Goal: Information Seeking & Learning: Learn about a topic

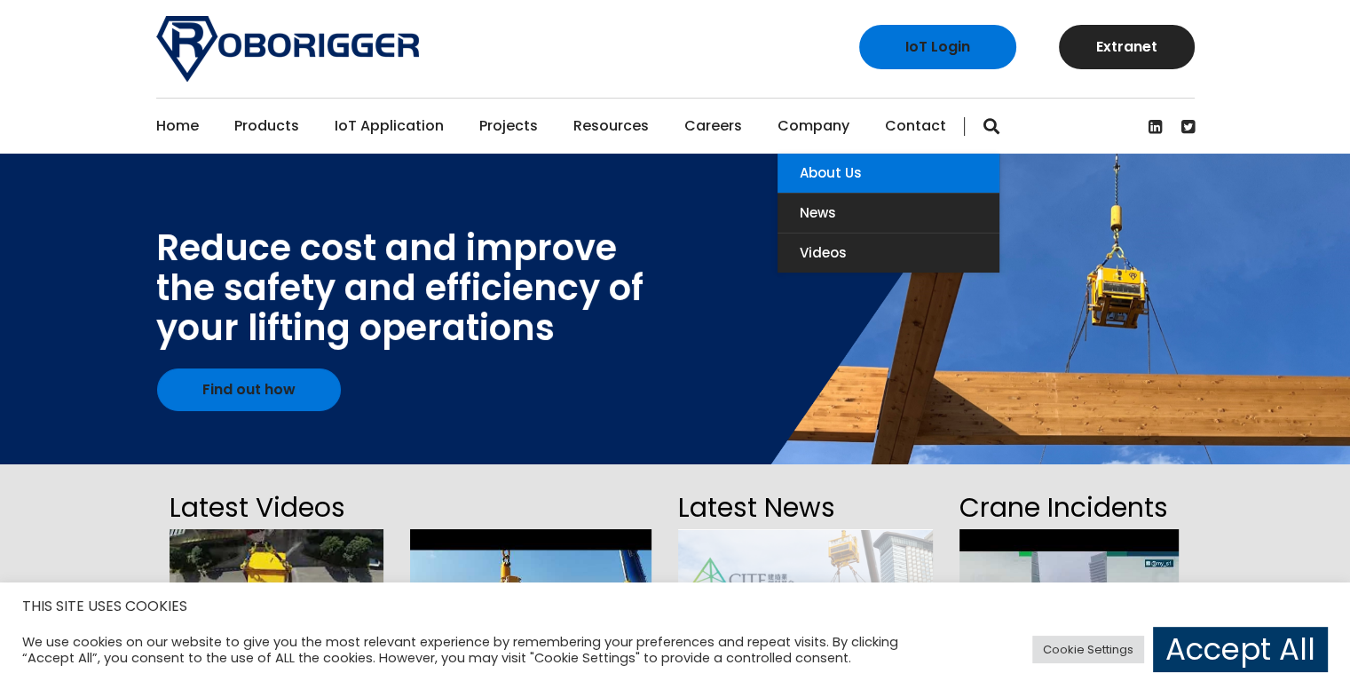
click at [809, 174] on link "About Us" at bounding box center [889, 173] width 222 height 39
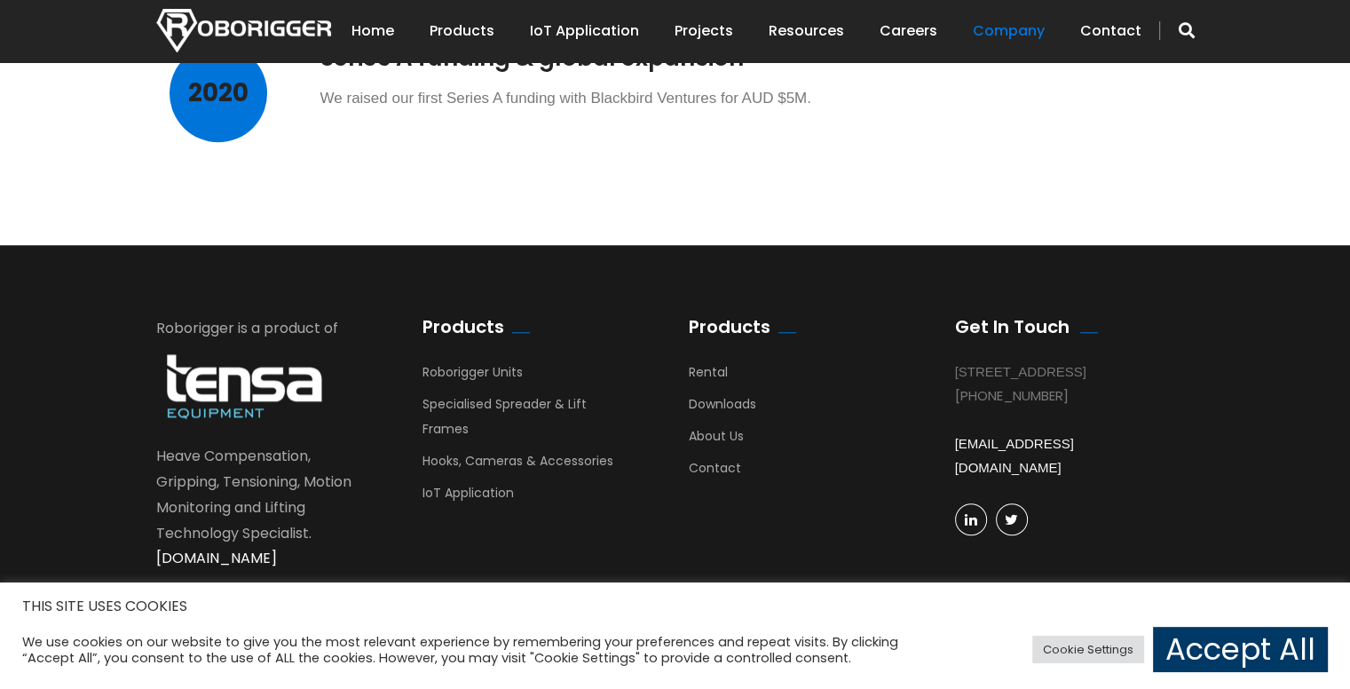
scroll to position [1677, 0]
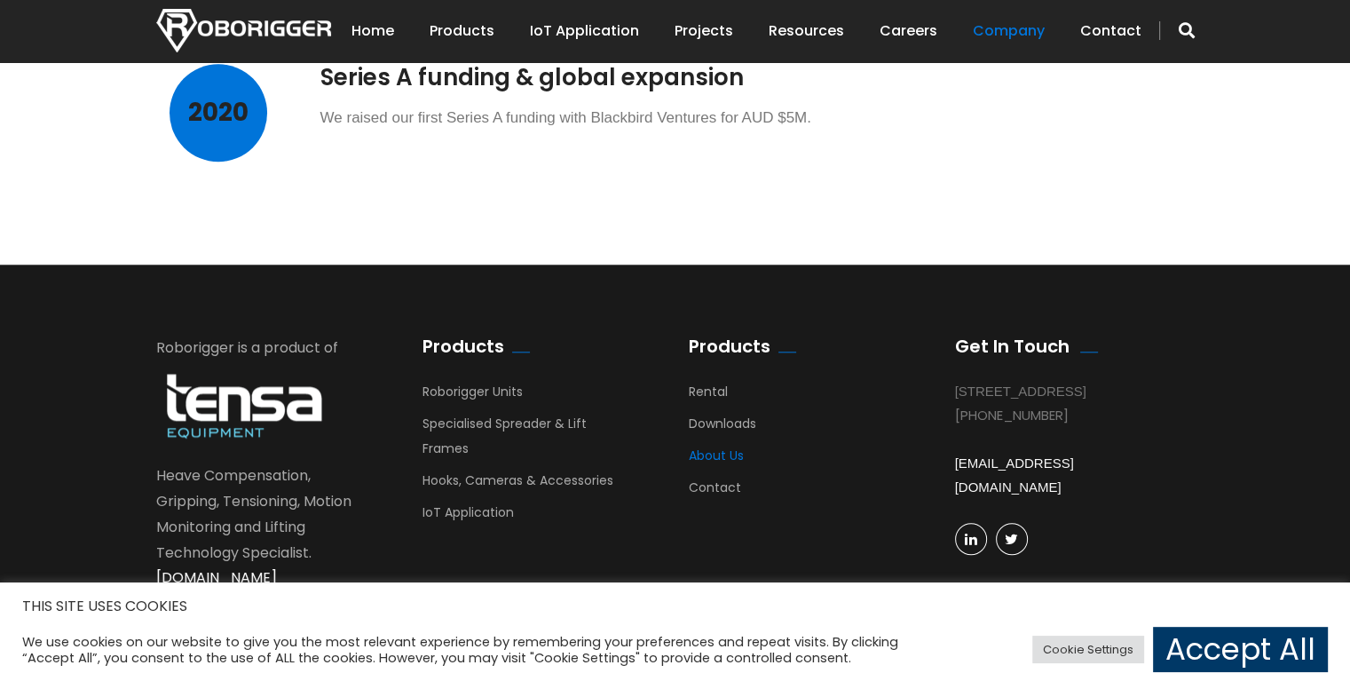
click at [718, 454] on link "About Us" at bounding box center [716, 459] width 55 height 27
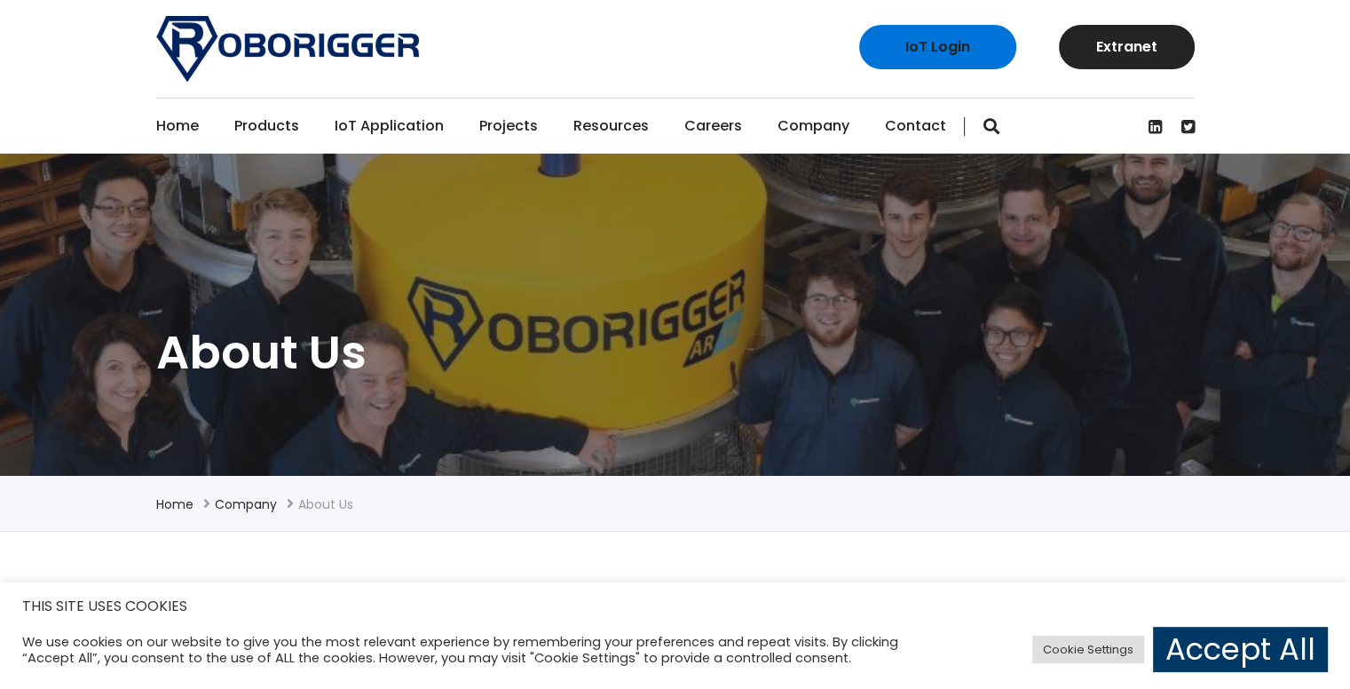
click at [714, 122] on link "Careers" at bounding box center [713, 126] width 58 height 55
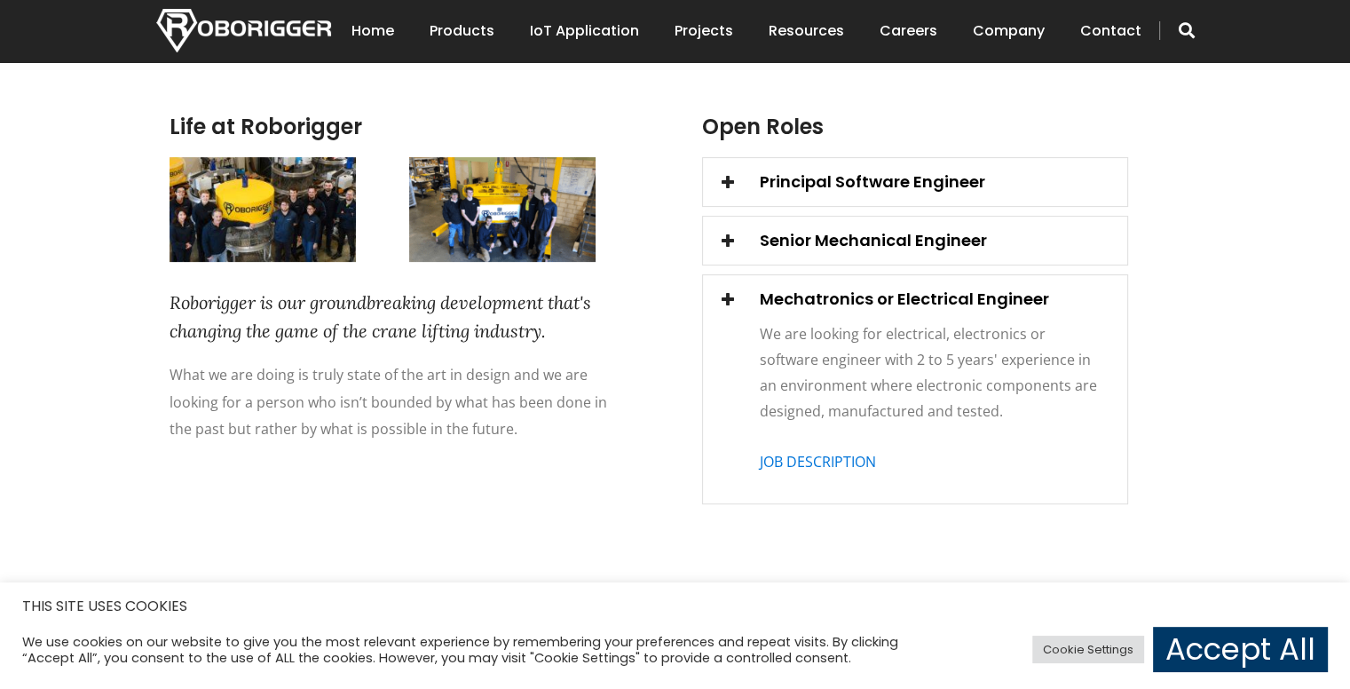
scroll to position [556, 0]
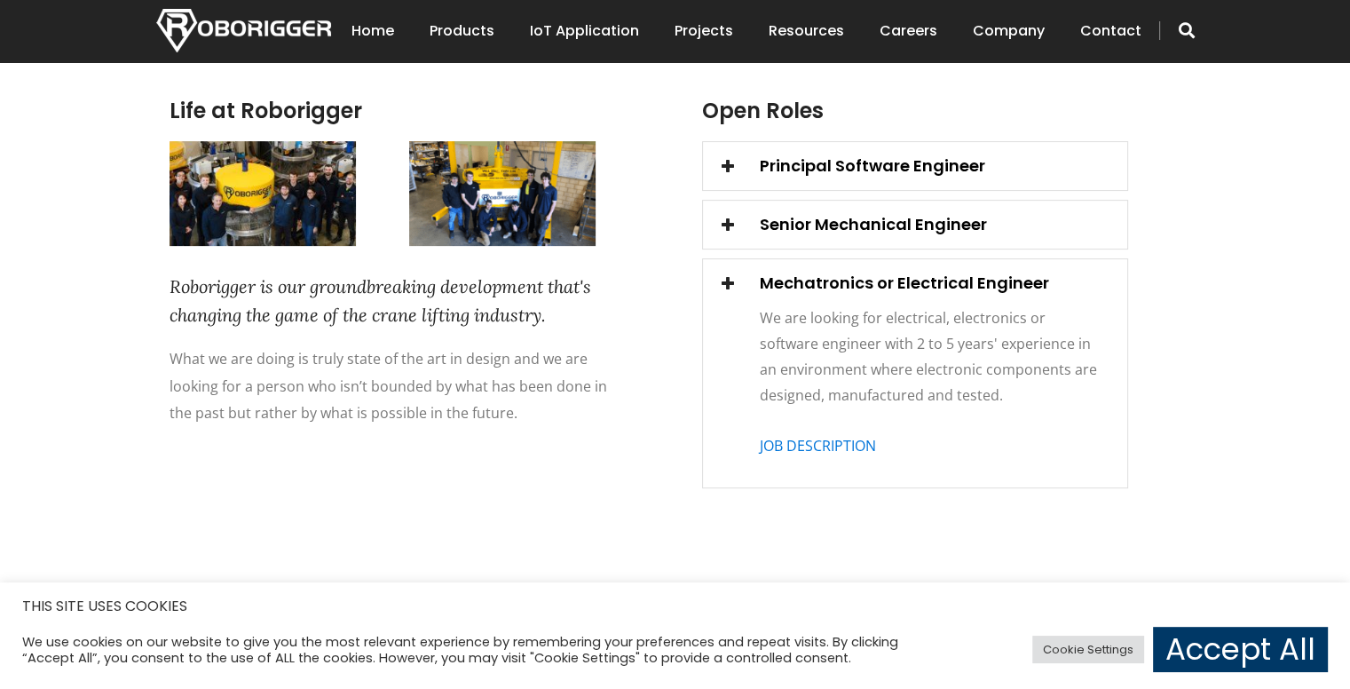
click at [735, 213] on span at bounding box center [727, 223] width 25 height 25
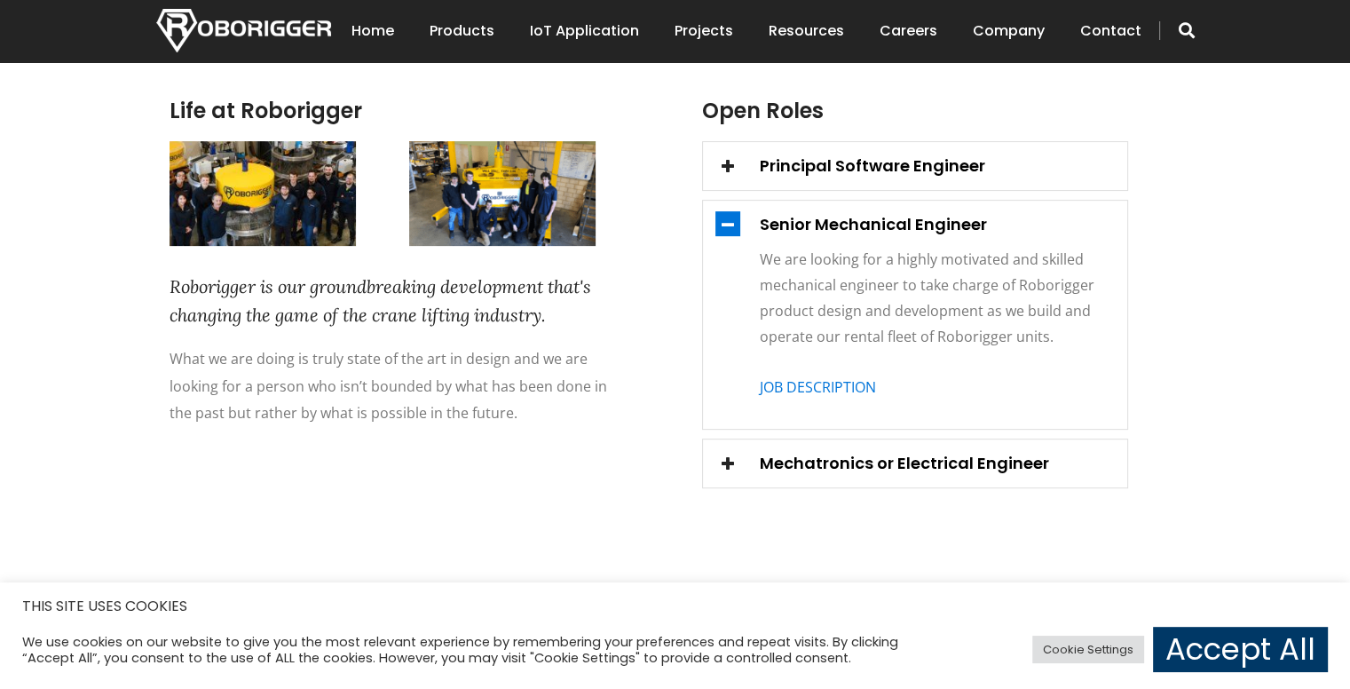
click at [733, 171] on span at bounding box center [727, 165] width 25 height 25
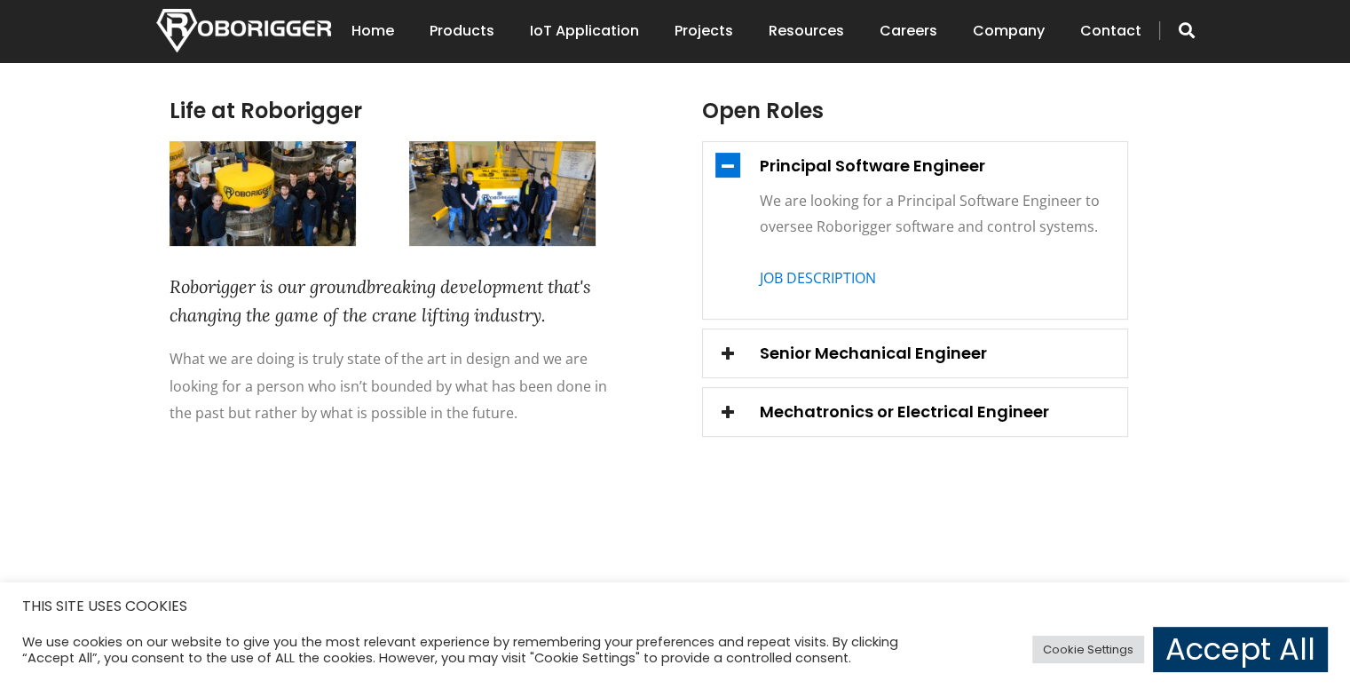
click at [735, 171] on span at bounding box center [727, 165] width 25 height 25
click at [733, 171] on span at bounding box center [727, 165] width 25 height 25
click at [730, 347] on span at bounding box center [727, 352] width 25 height 25
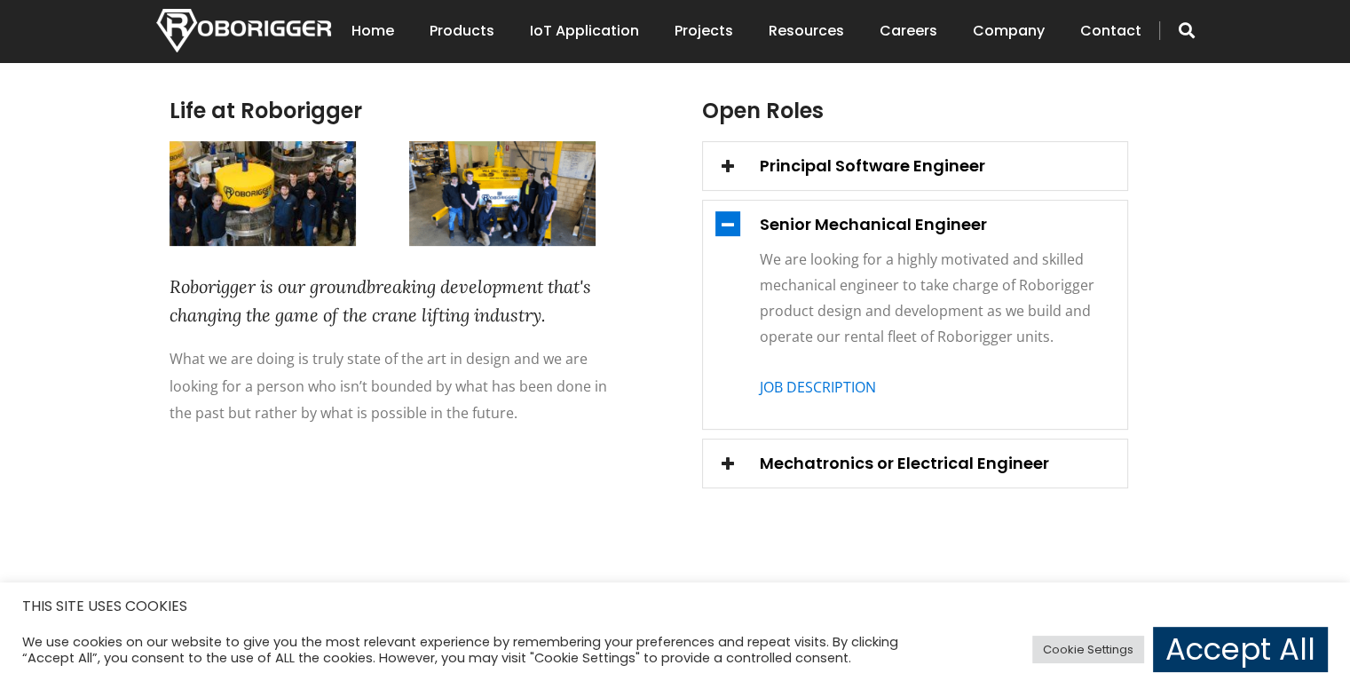
click at [727, 450] on span at bounding box center [727, 462] width 25 height 25
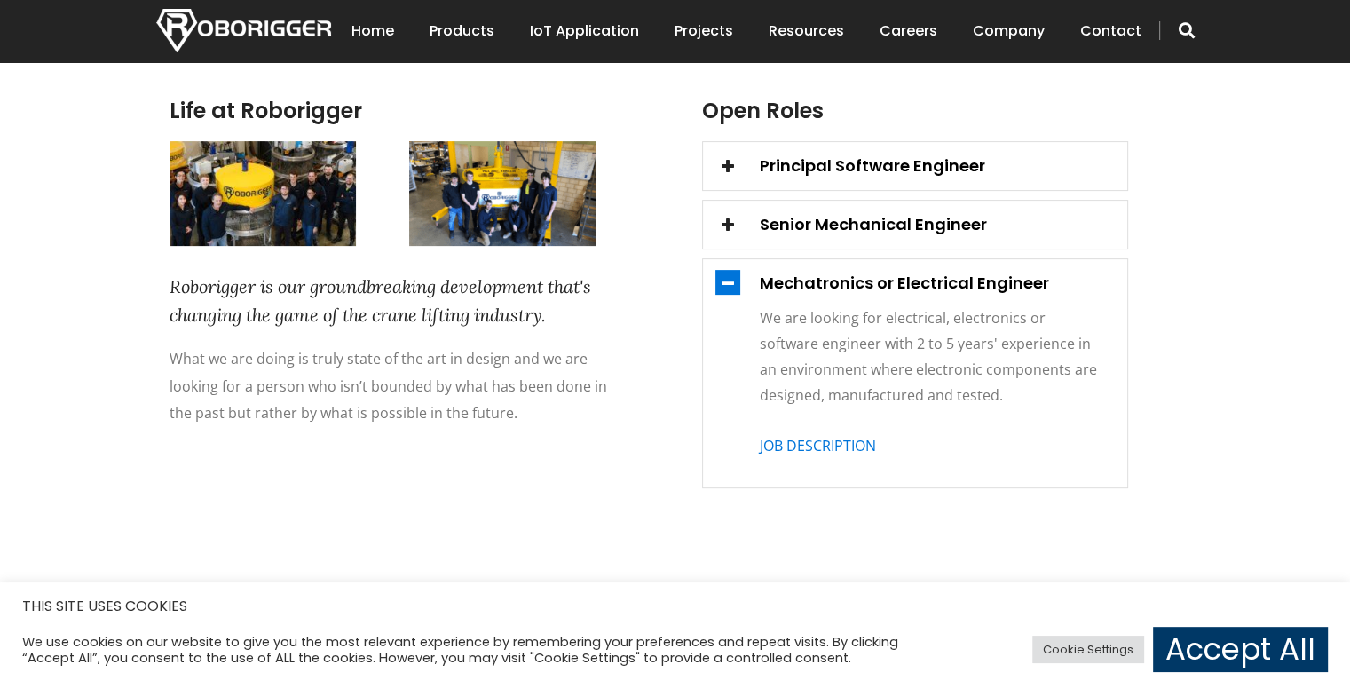
click at [731, 228] on span at bounding box center [727, 223] width 25 height 25
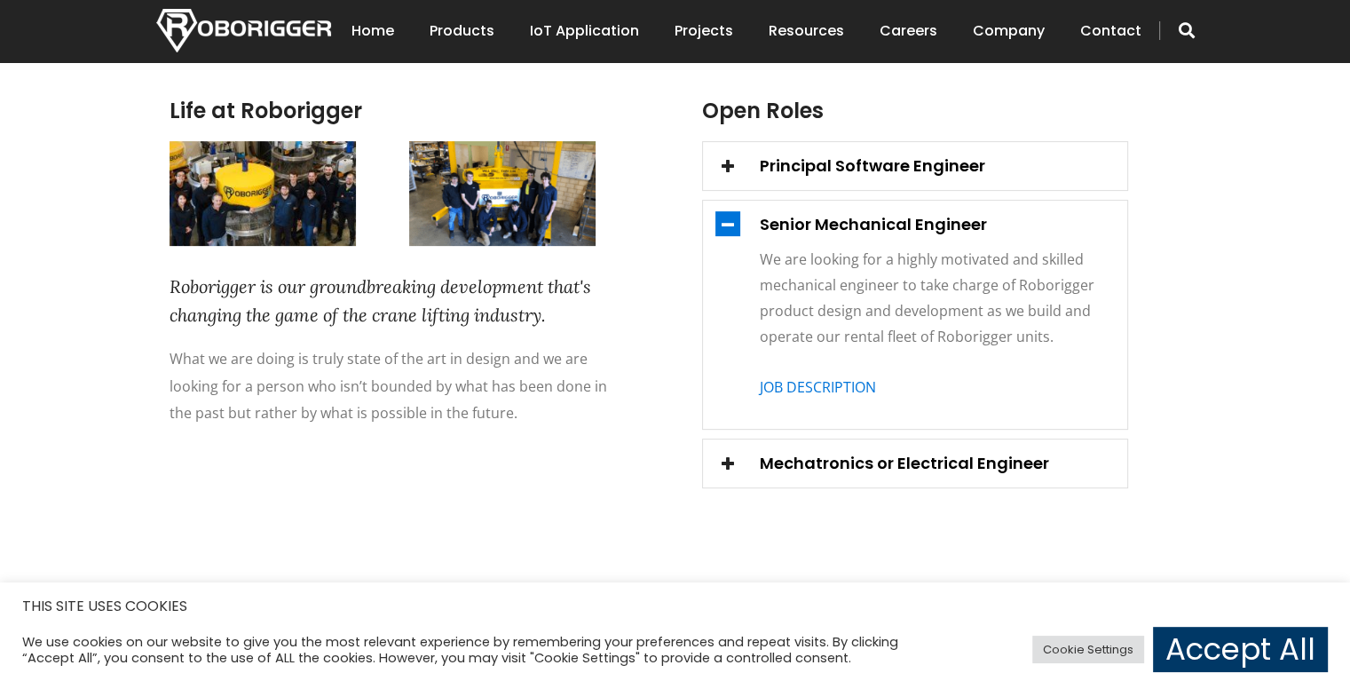
click at [731, 462] on span at bounding box center [727, 462] width 25 height 25
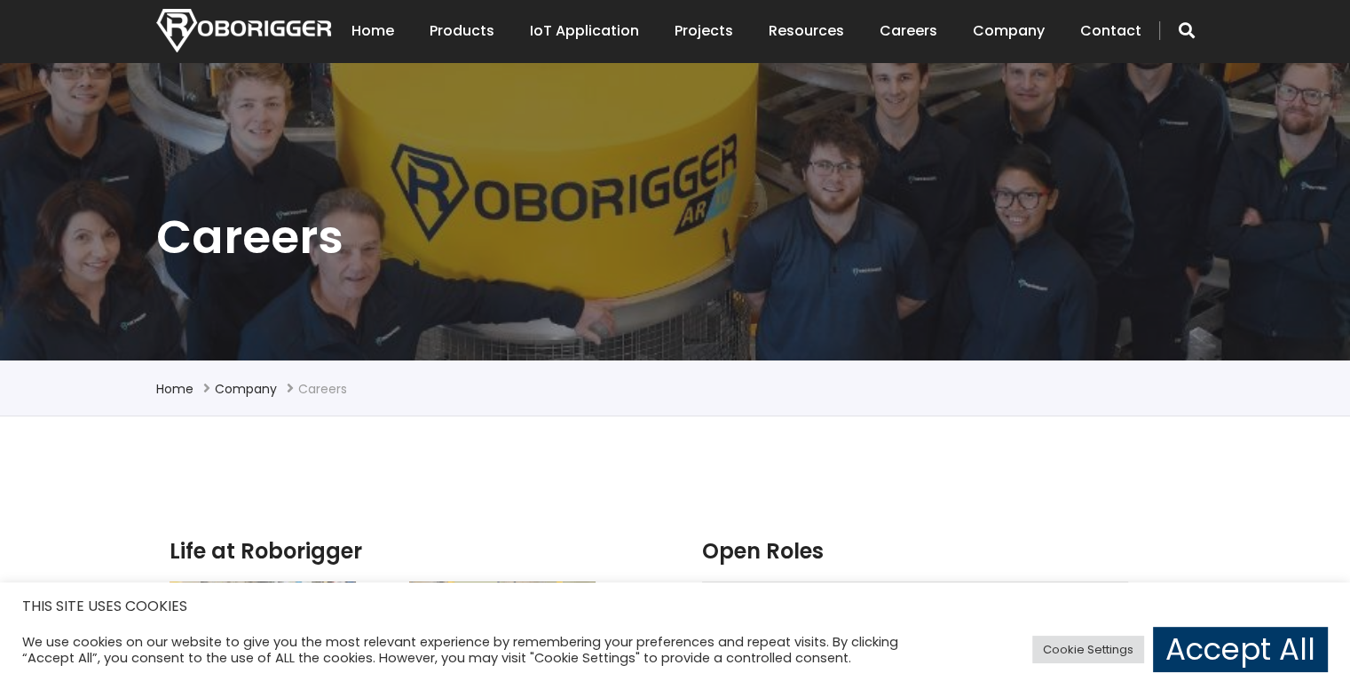
scroll to position [0, 0]
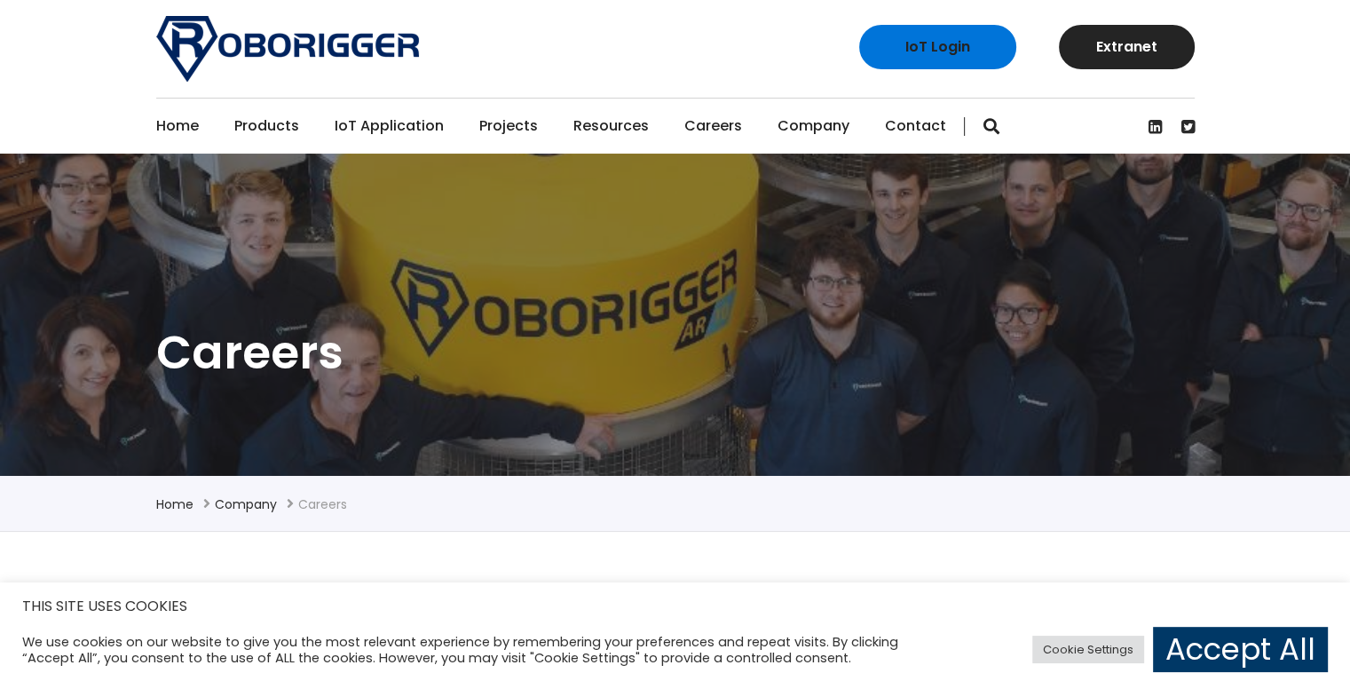
click at [188, 139] on link "Home" at bounding box center [177, 126] width 43 height 55
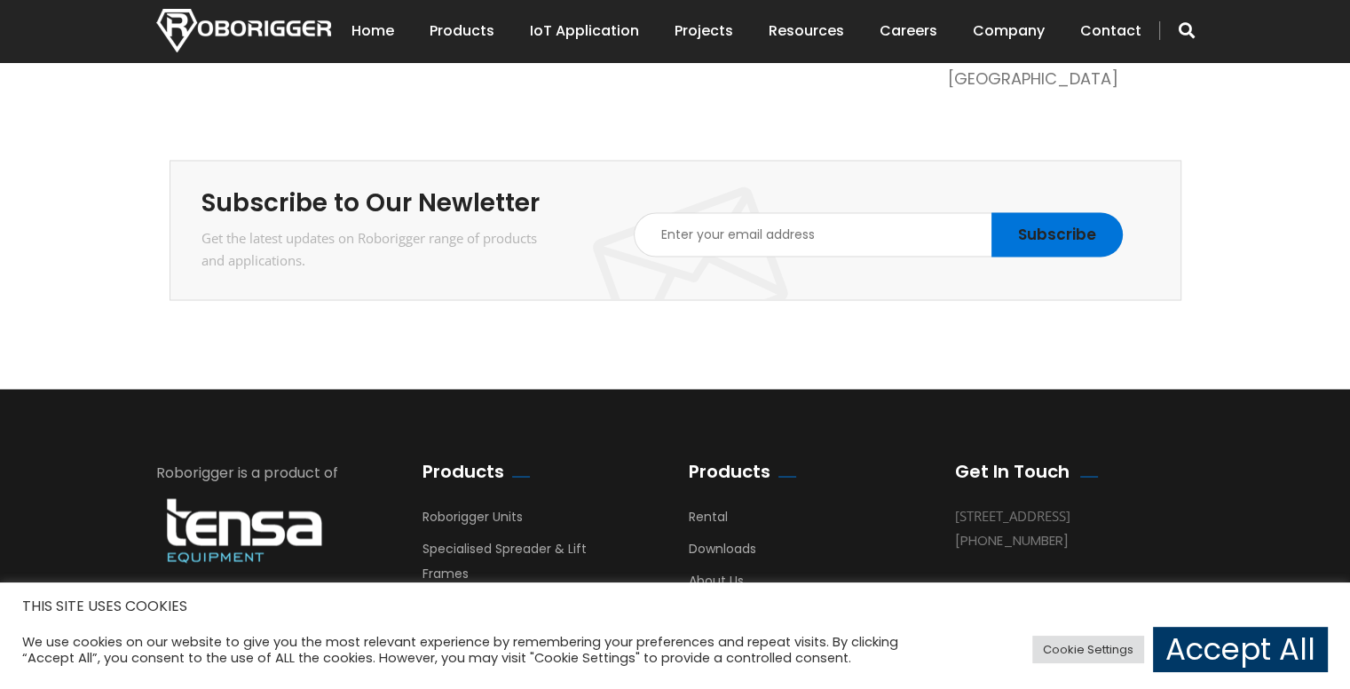
scroll to position [3210, 0]
